Goal: Information Seeking & Learning: Find specific fact

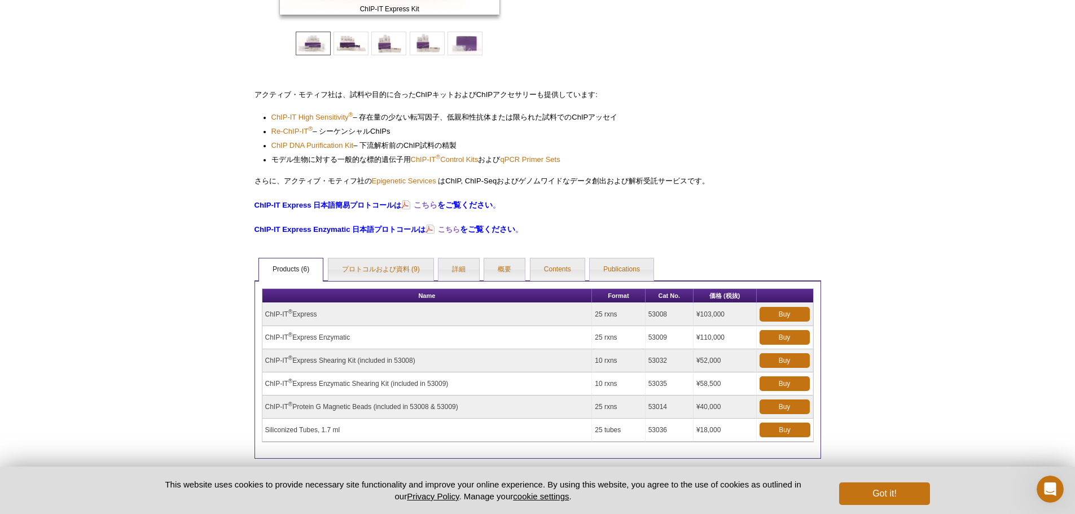
drag, startPoint x: 650, startPoint y: 314, endPoint x: 674, endPoint y: 314, distance: 24.3
click at [674, 314] on td "53008" at bounding box center [670, 314] width 48 height 23
copy td "53008"
